Goal: Task Accomplishment & Management: Use online tool/utility

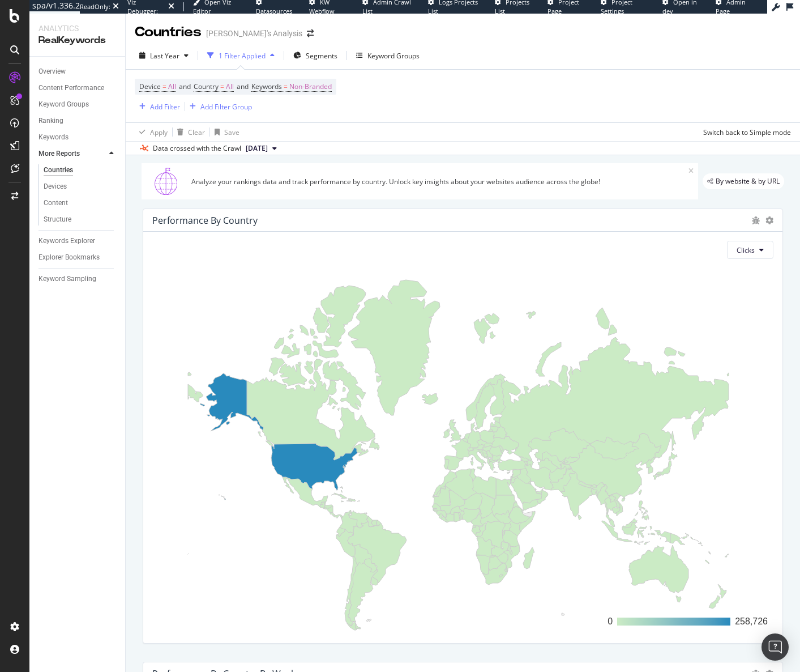
click at [72, 445] on div "Overview Content Performance Keyword Groups Ranking Keywords More Reports Count…" at bounding box center [77, 364] width 96 height 615
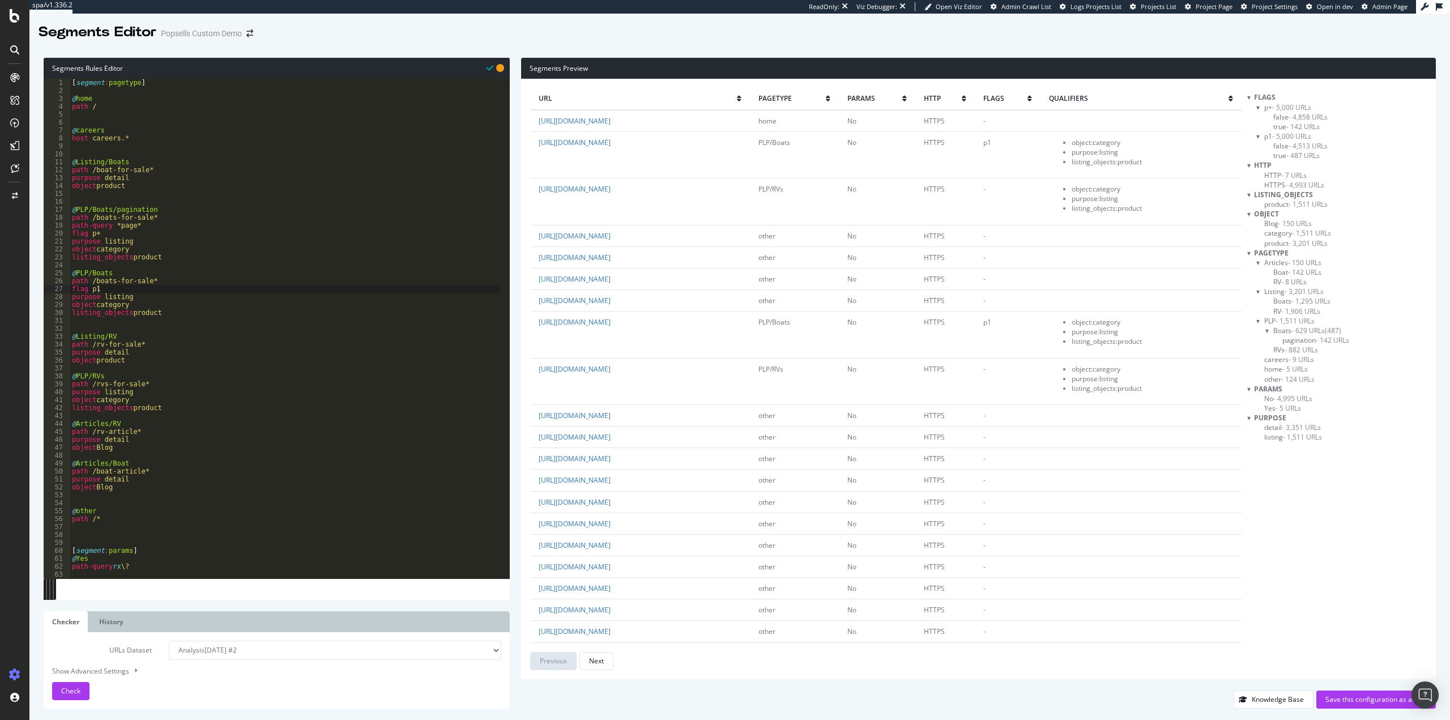
scroll to position [0, 1]
click at [244, 296] on div "[ segment : pagetype ] @ home path / @ careers host careers.* @ Listing/Boats p…" at bounding box center [285, 336] width 430 height 515
drag, startPoint x: 163, startPoint y: 364, endPoint x: 62, endPoint y: 337, distance: 104.4
click at [62, 337] on div "purpose listing 1 2 3 4 5 6 7 8 9 10 11 12 13 14 15 16 17 18 19 20 21 22 23 24 …" at bounding box center [277, 328] width 466 height 499
drag, startPoint x: 153, startPoint y: 381, endPoint x: 170, endPoint y: 401, distance: 26.1
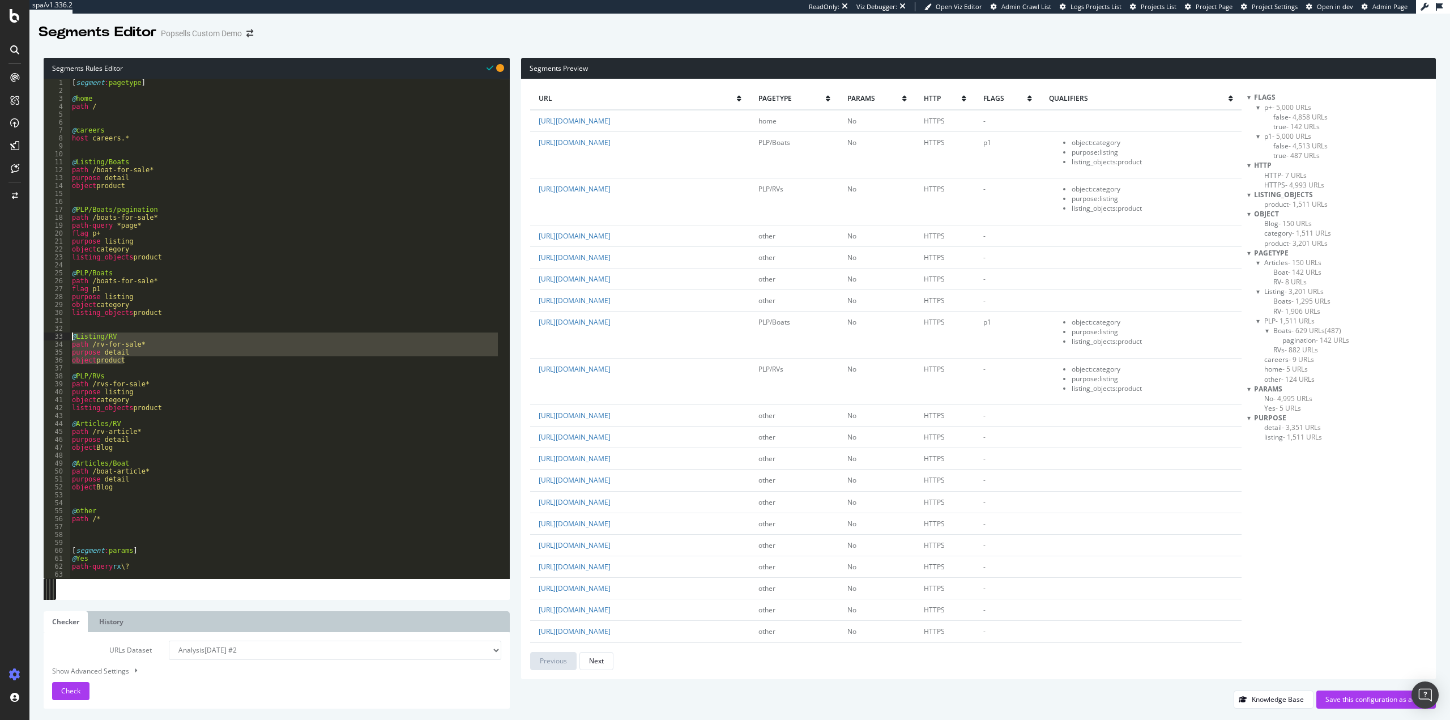
click at [153, 381] on div "[ segment : pagetype ] @ home path / @ careers host careers.* @ Listing/Boats p…" at bounding box center [285, 336] width 430 height 515
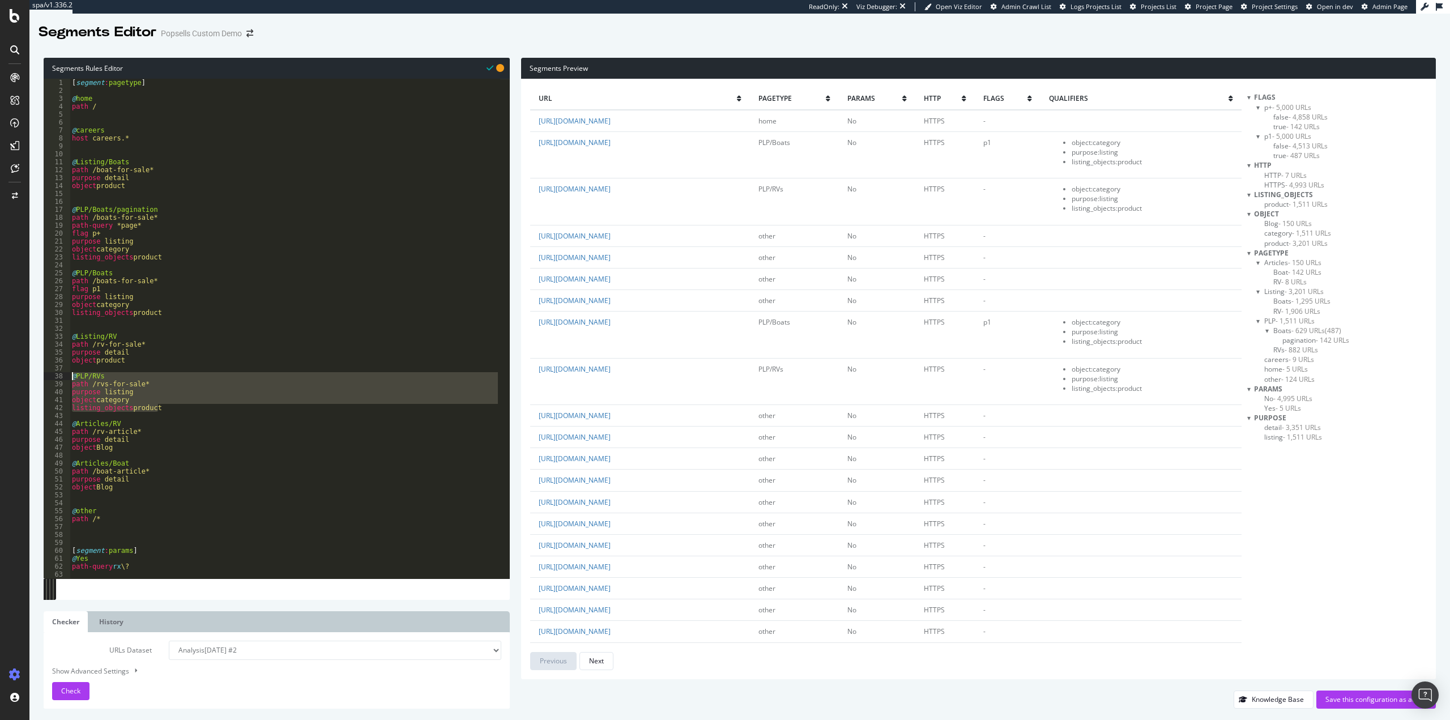
drag, startPoint x: 97, startPoint y: 400, endPoint x: 55, endPoint y: 375, distance: 48.5
click at [55, 375] on div "path /rvs-for-sale* 1 2 3 4 5 6 7 8 9 10 11 12 13 14 15 16 17 18 19 20 21 22 23…" at bounding box center [277, 328] width 466 height 499
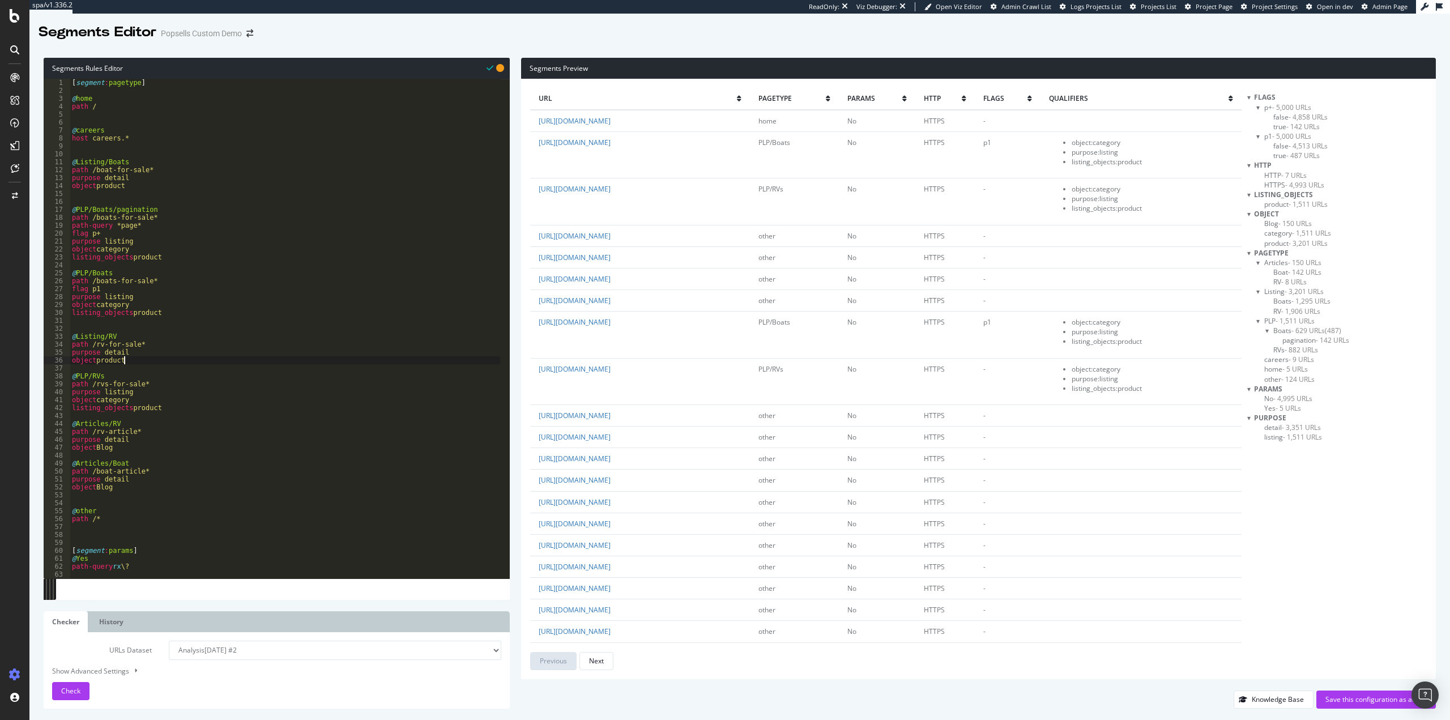
click at [173, 358] on div "[ segment : pagetype ] @ home path / @ careers host careers.* @ Listing/Boats p…" at bounding box center [285, 336] width 430 height 515
type textarea "object product"
paste textarea "listing_objects product"
click at [142, 375] on div "[ segment : pagetype ] @ home path / @ careers host careers.* @ Listing/Boats p…" at bounding box center [285, 336] width 430 height 515
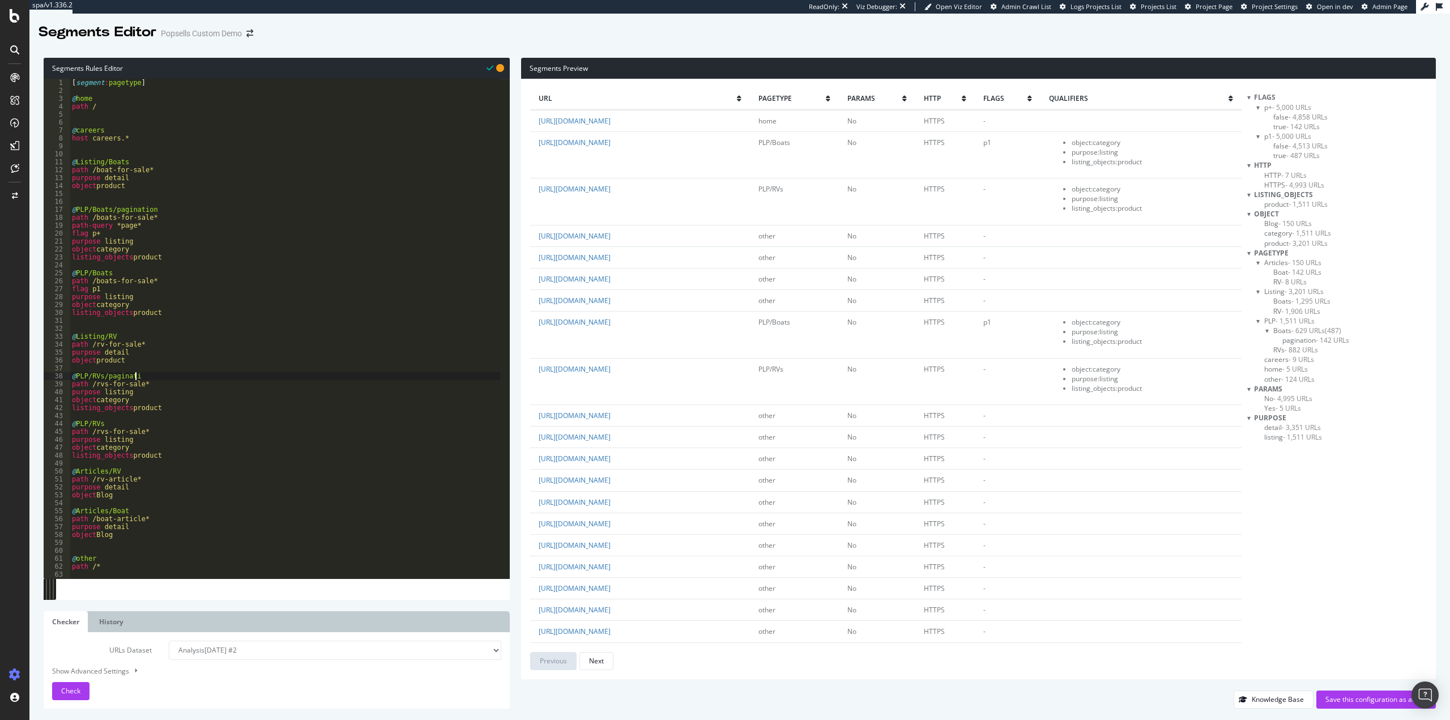
scroll to position [0, 5]
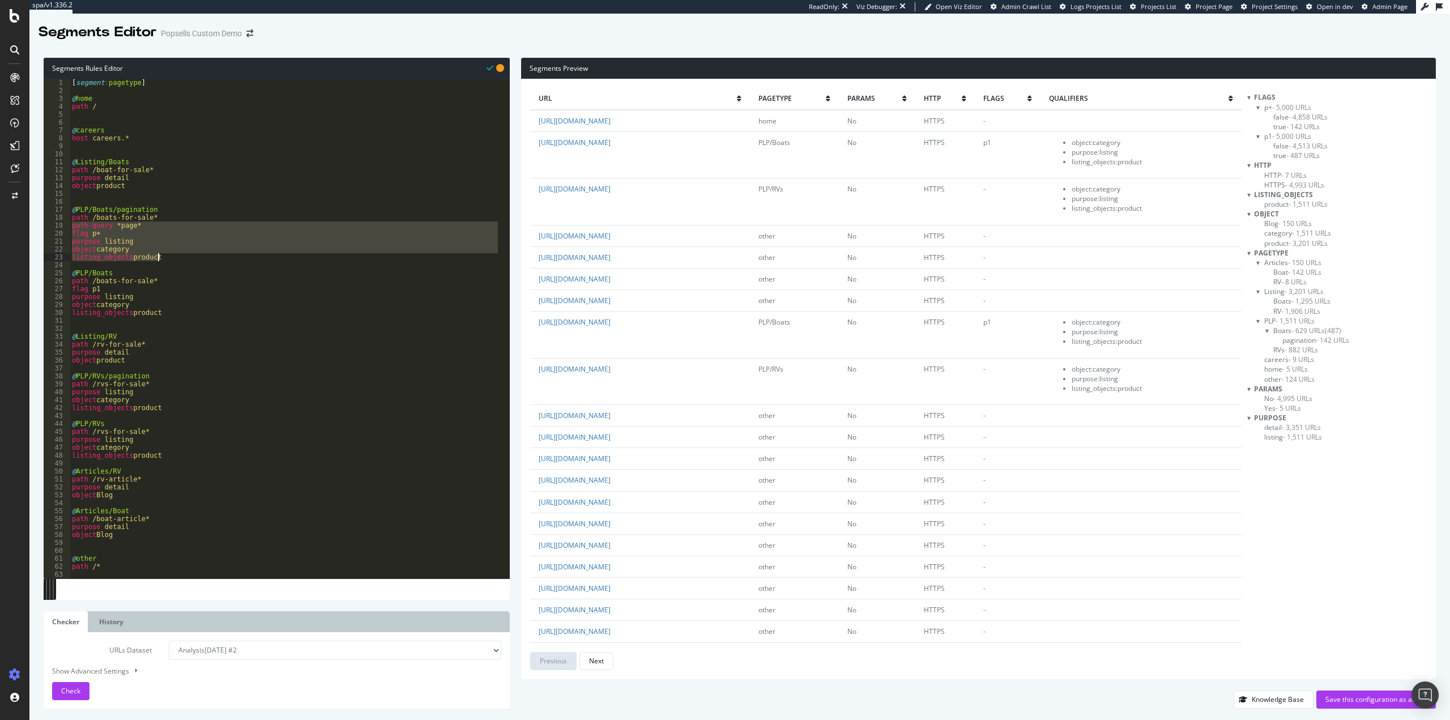
drag, startPoint x: 71, startPoint y: 225, endPoint x: 192, endPoint y: 255, distance: 124.4
click at [192, 255] on div "[ segment : pagetype ] @ home path / @ careers host careers.* @ Listing/Boats p…" at bounding box center [285, 336] width 430 height 515
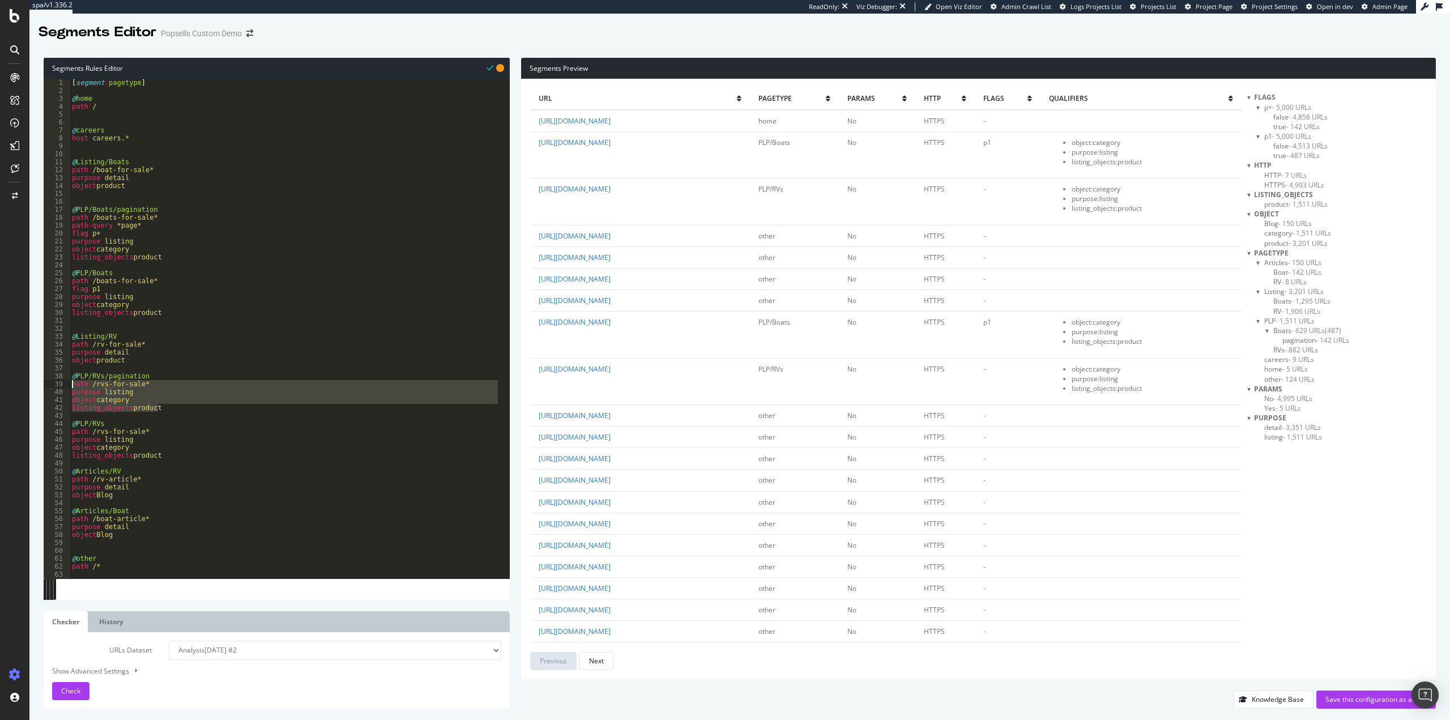
drag, startPoint x: 194, startPoint y: 411, endPoint x: 61, endPoint y: 387, distance: 135.7
click at [61, 387] on div "object category listing_objects product 1 2 3 4 5 6 7 8 9 10 11 12 13 14 15 16 …" at bounding box center [277, 328] width 466 height 499
drag, startPoint x: 61, startPoint y: 387, endPoint x: 68, endPoint y: 391, distance: 8.4
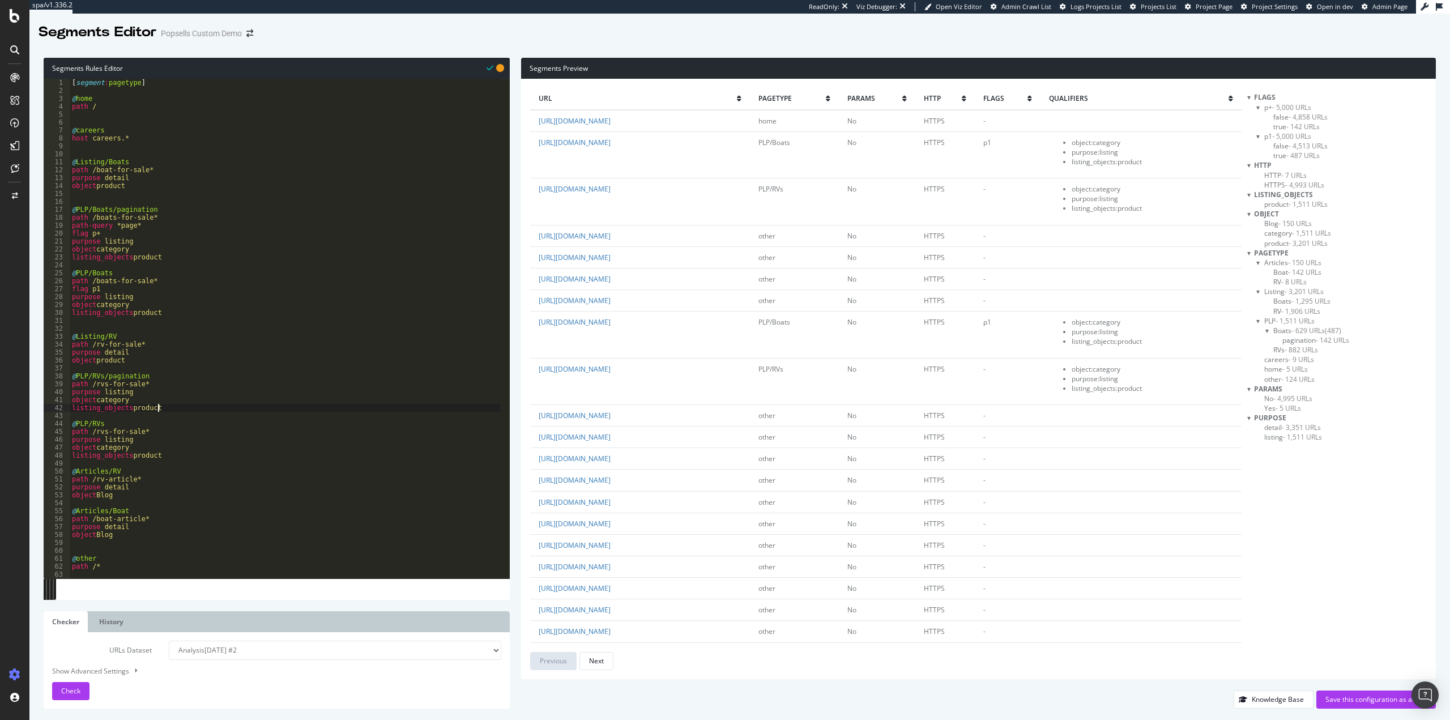
click at [194, 410] on div "[ segment : pagetype ] @ home path / @ careers host careers.* @ Listing/Boats p…" at bounding box center [285, 336] width 430 height 515
drag, startPoint x: 136, startPoint y: 404, endPoint x: 67, endPoint y: 393, distance: 70.0
click at [67, 393] on div "listing_objects product 1 2 3 4 5 6 7 8 9 10 11 12 13 14 15 16 17 18 19 20 21 2…" at bounding box center [277, 328] width 466 height 499
paste textarea "listing_objects product"
drag, startPoint x: 102, startPoint y: 292, endPoint x: 70, endPoint y: 288, distance: 32.5
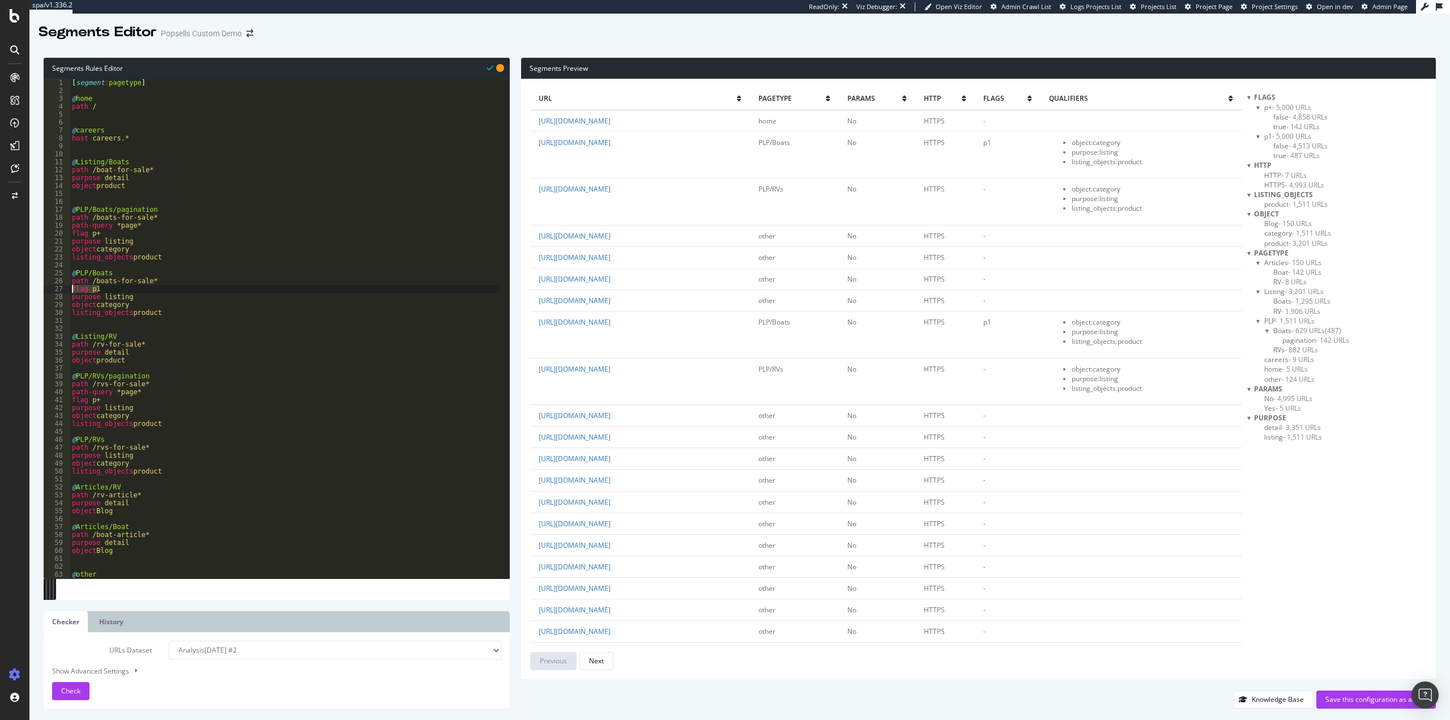
click at [70, 288] on div "listing_objects product 1 2 3 4 5 6 7 8 9 10 11 12 13 14 15 16 17 18 19 20 21 2…" at bounding box center [277, 328] width 466 height 499
click at [160, 448] on div "[ segment : pagetype ] @ home path / @ careers host careers.* @ Listing/Boats p…" at bounding box center [285, 336] width 430 height 515
type textarea "path /rvs-for-sale*"
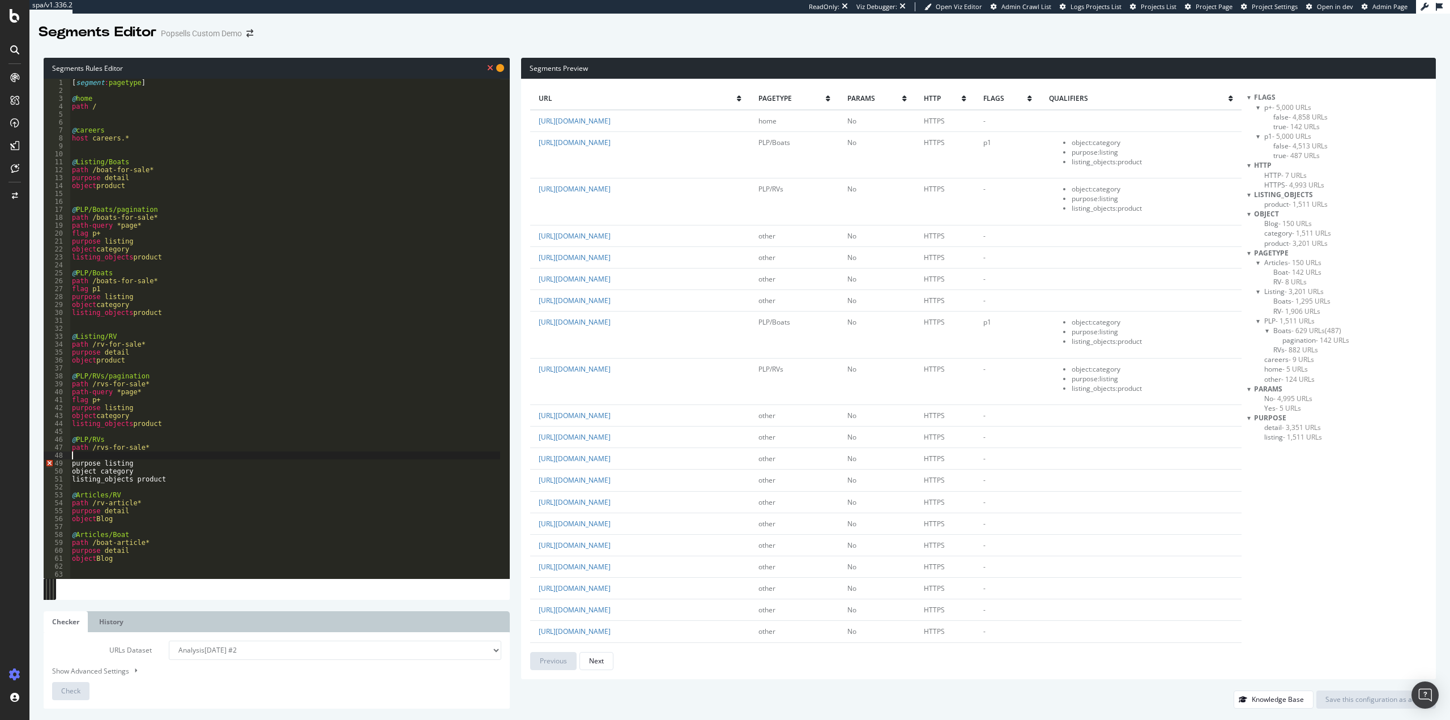
paste textarea "flag p1"
type textarea "flag p1"
click at [61, 687] on button "Check" at bounding box center [70, 691] width 37 height 18
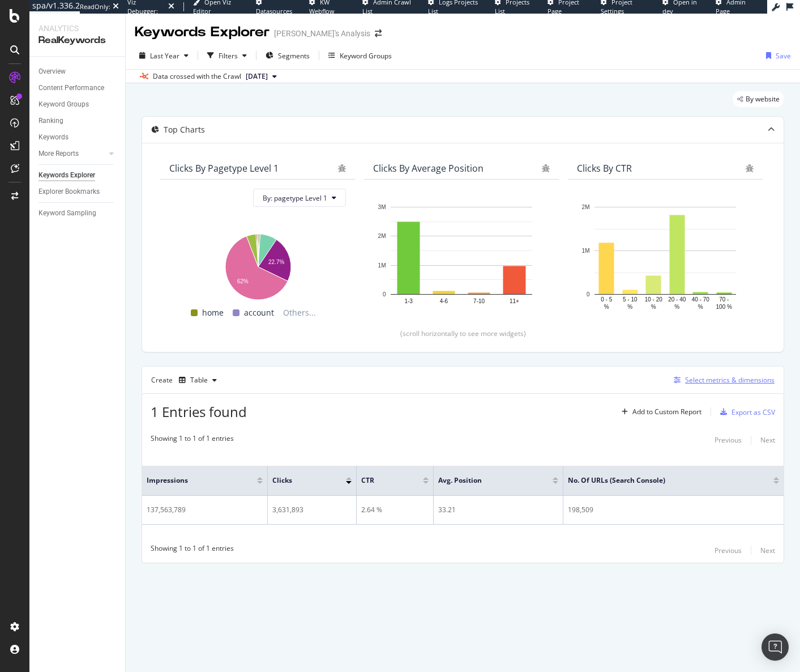
click at [708, 382] on div "Select metrics & dimensions" at bounding box center [729, 380] width 89 height 10
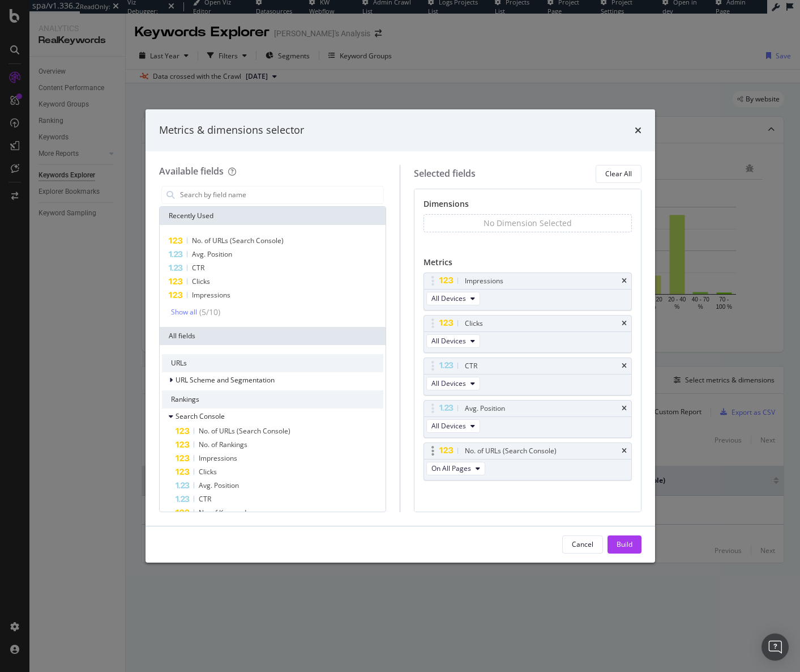
click at [618, 452] on div "No. of URLs (Search Console)" at bounding box center [527, 451] width 207 height 16
click at [622, 451] on icon "times" at bounding box center [624, 450] width 5 height 7
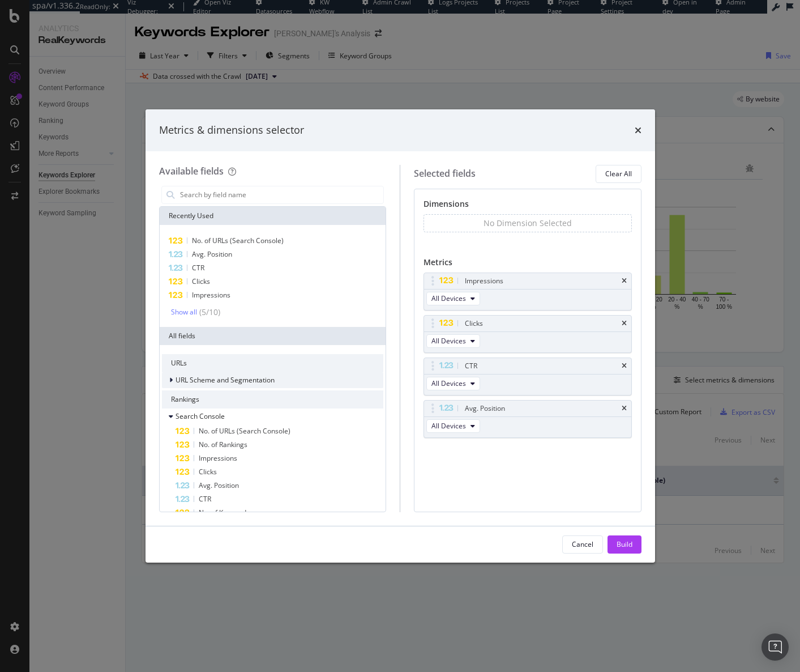
click at [245, 380] on span "URL Scheme and Segmentation" at bounding box center [225, 380] width 99 height 10
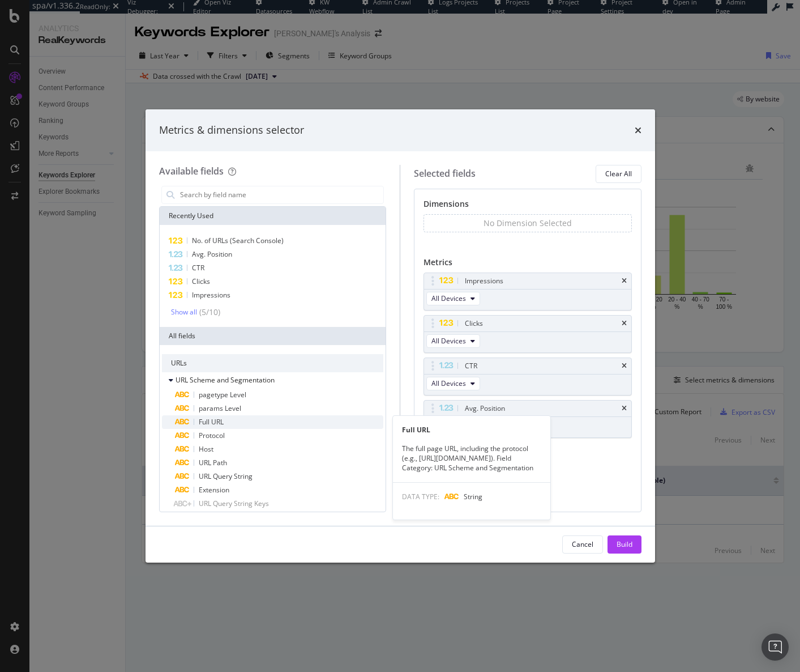
click at [261, 423] on div "Full URL" at bounding box center [280, 422] width 208 height 14
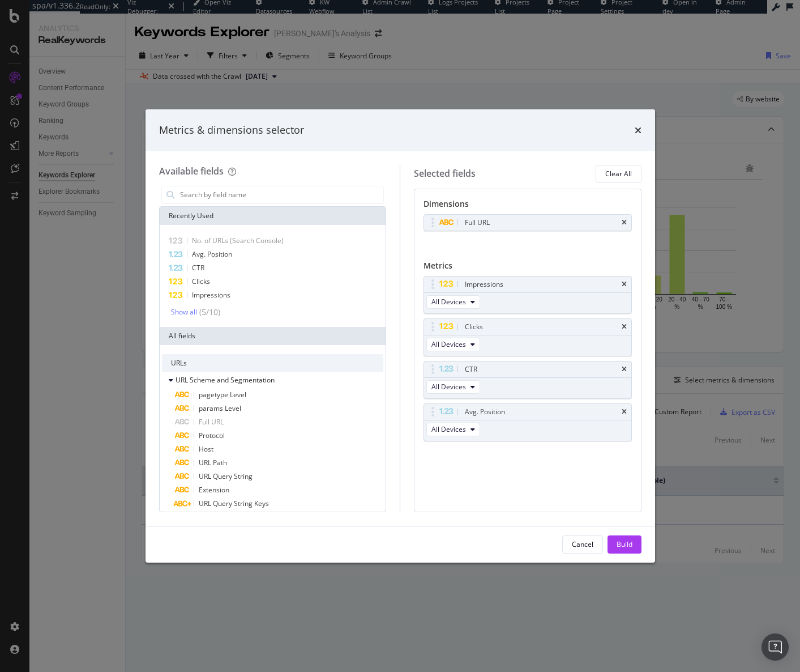
drag, startPoint x: 622, startPoint y: 540, endPoint x: 425, endPoint y: 552, distance: 196.9
click at [621, 540] on div "Build" at bounding box center [625, 544] width 16 height 10
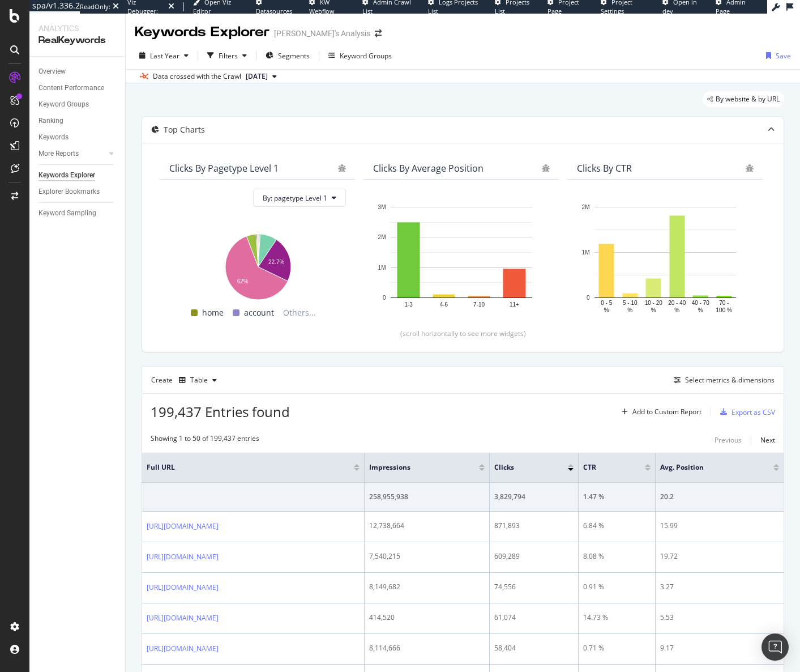
click at [64, 331] on div "Overview Content Performance Keyword Groups Ranking Keywords More Reports Count…" at bounding box center [77, 364] width 96 height 615
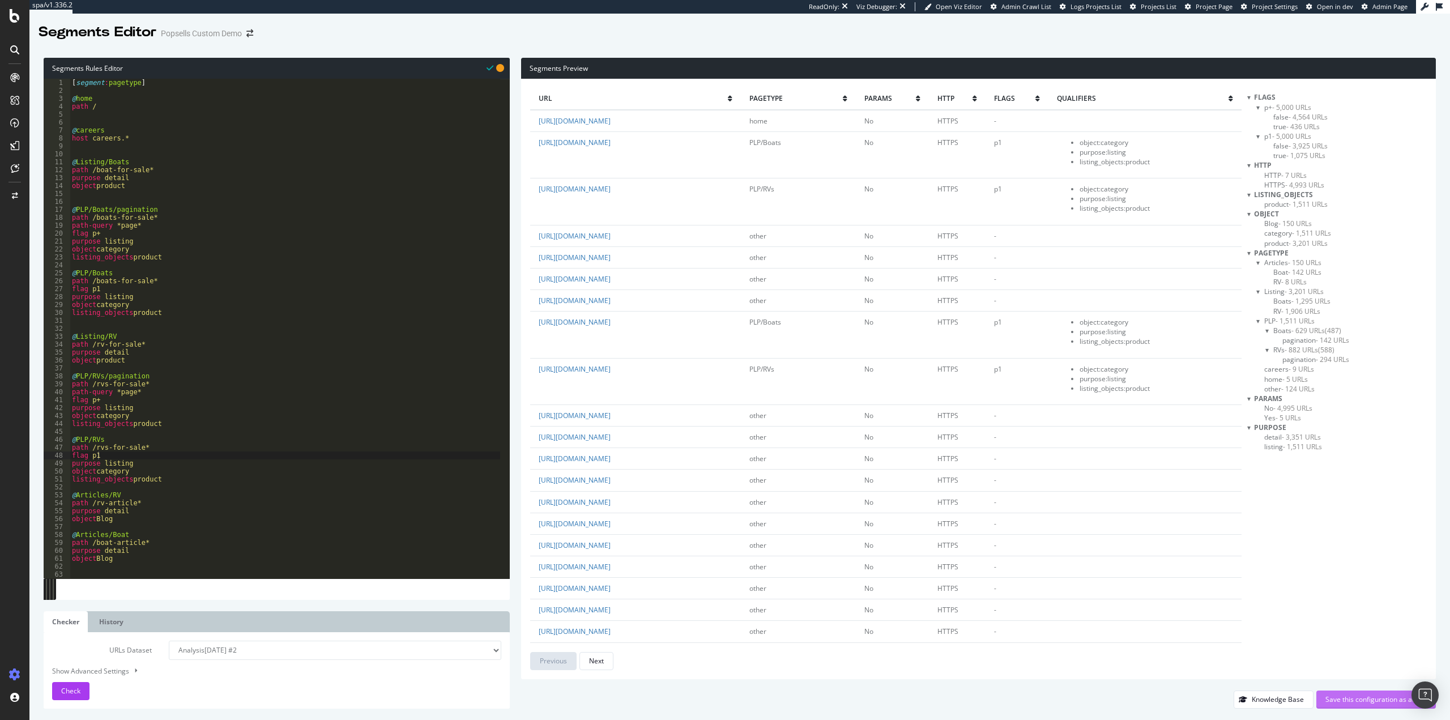
click at [1351, 700] on div "Save this configuration as active" at bounding box center [1375, 699] width 101 height 10
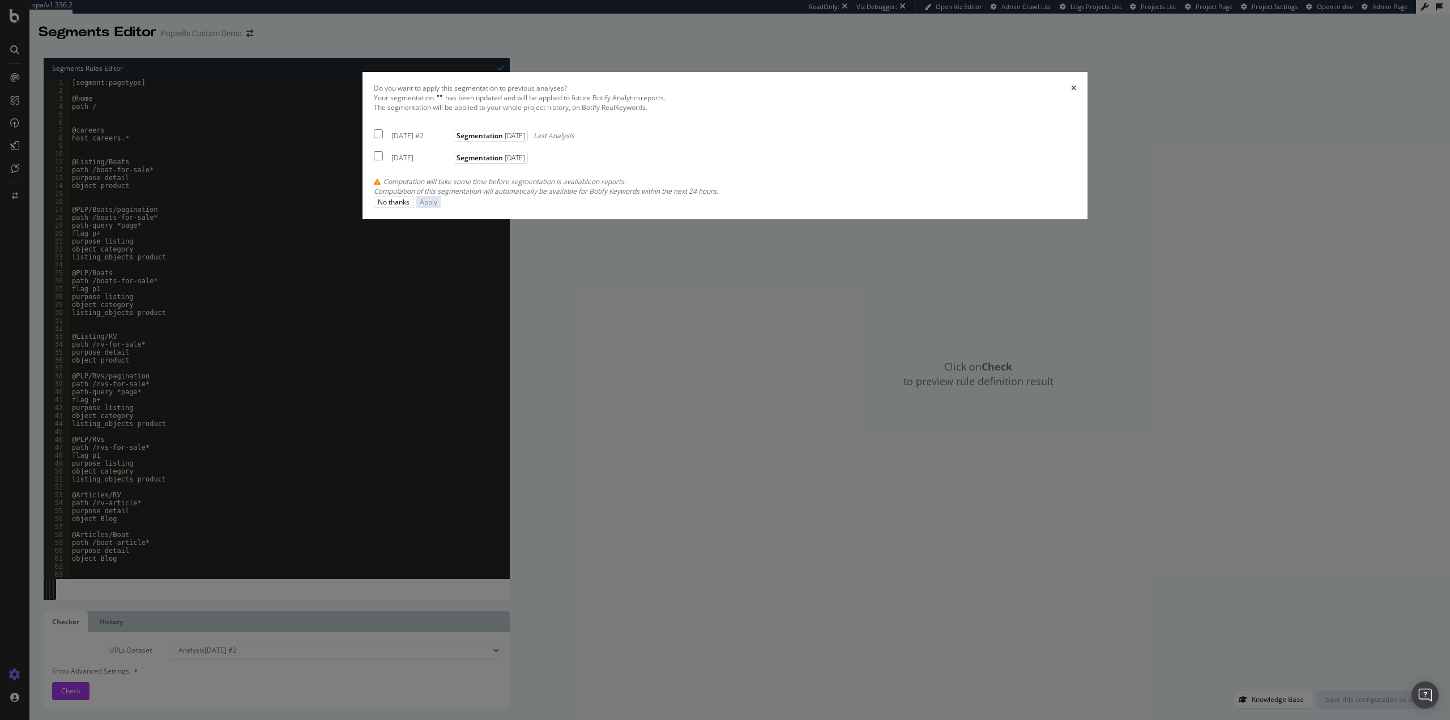
click at [451, 140] on div "2025 Aug. 14th #2" at bounding box center [420, 136] width 59 height 10
checkbox input "true"
drag, startPoint x: 557, startPoint y: 371, endPoint x: 675, endPoint y: 412, distance: 125.4
click at [451, 163] on div "[DATE]" at bounding box center [420, 158] width 59 height 10
checkbox input "true"
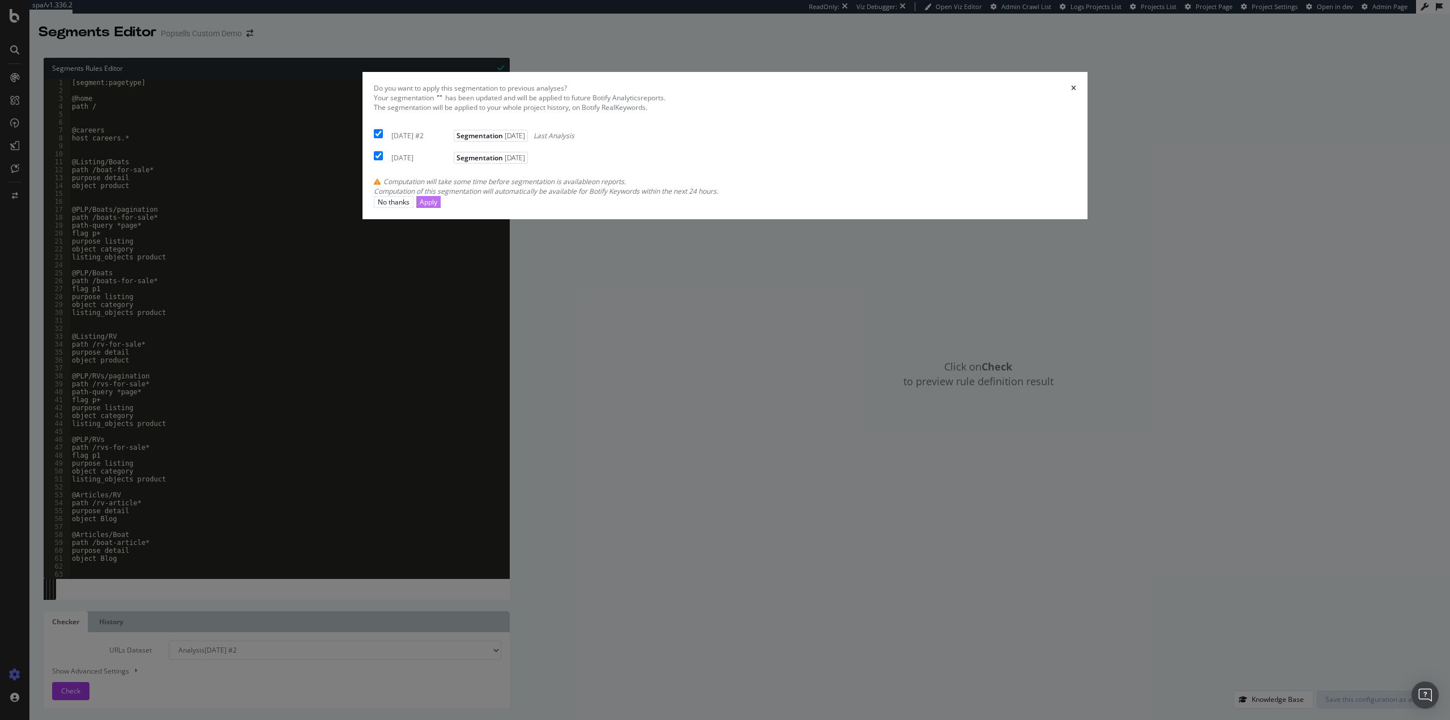
click at [437, 207] on div "Apply" at bounding box center [429, 202] width 18 height 10
